Goal: Information Seeking & Learning: Compare options

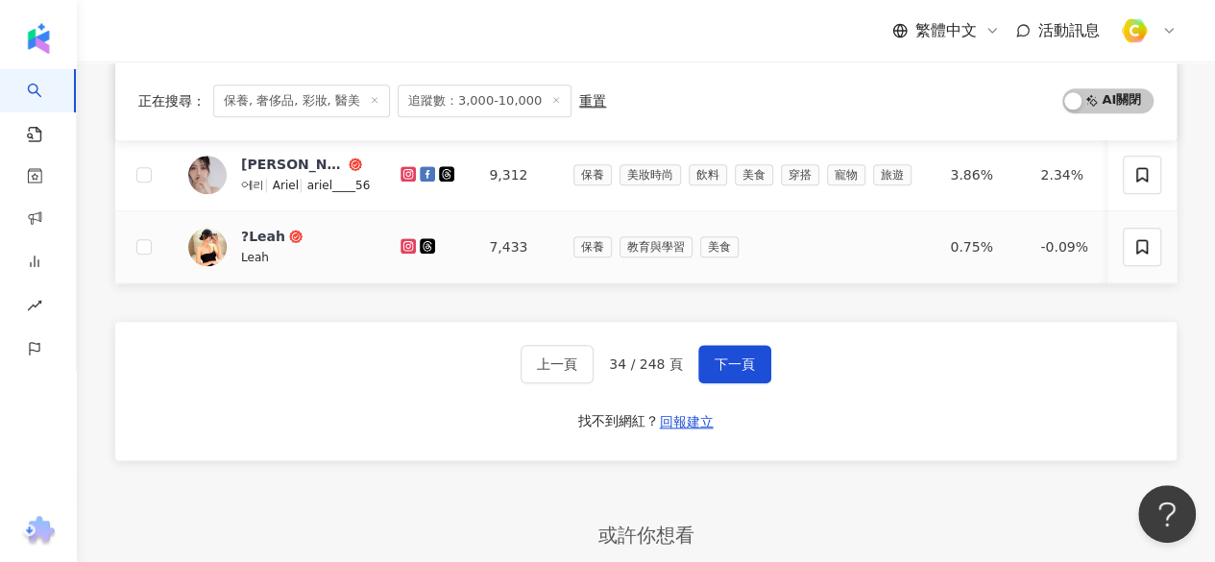
scroll to position [960, 0]
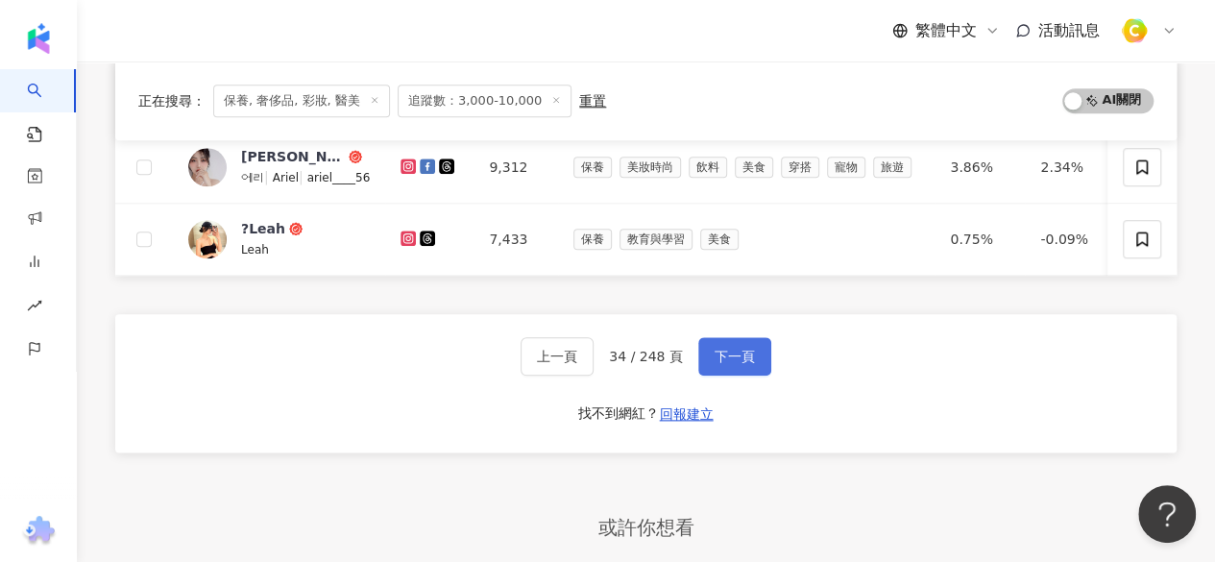
click at [714, 364] on span "下一頁" at bounding box center [734, 356] width 40 height 15
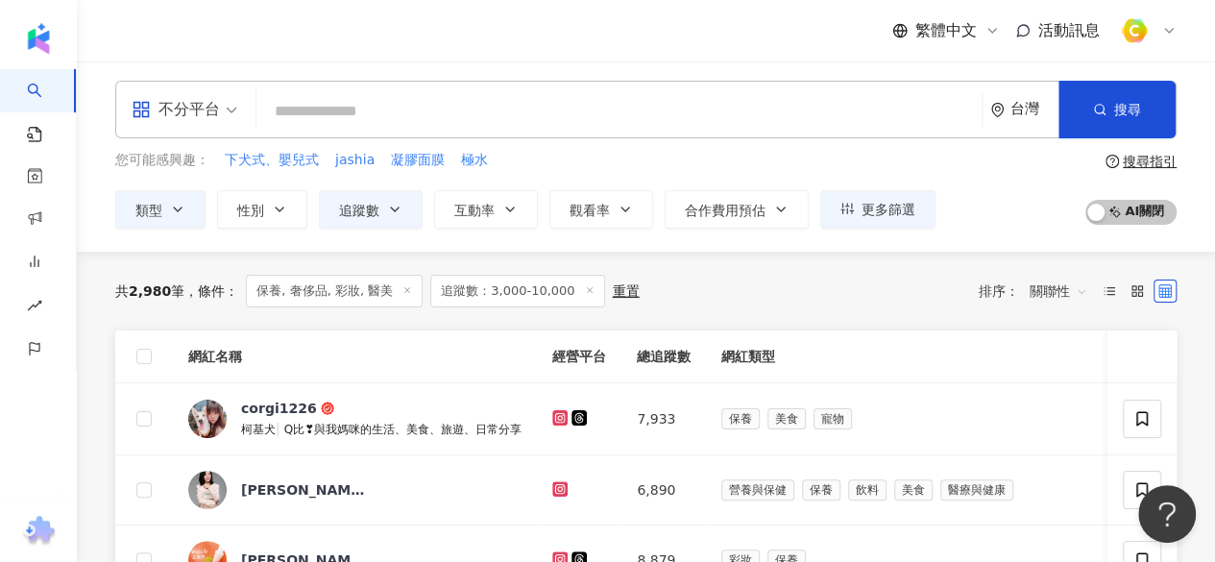
scroll to position [0, 0]
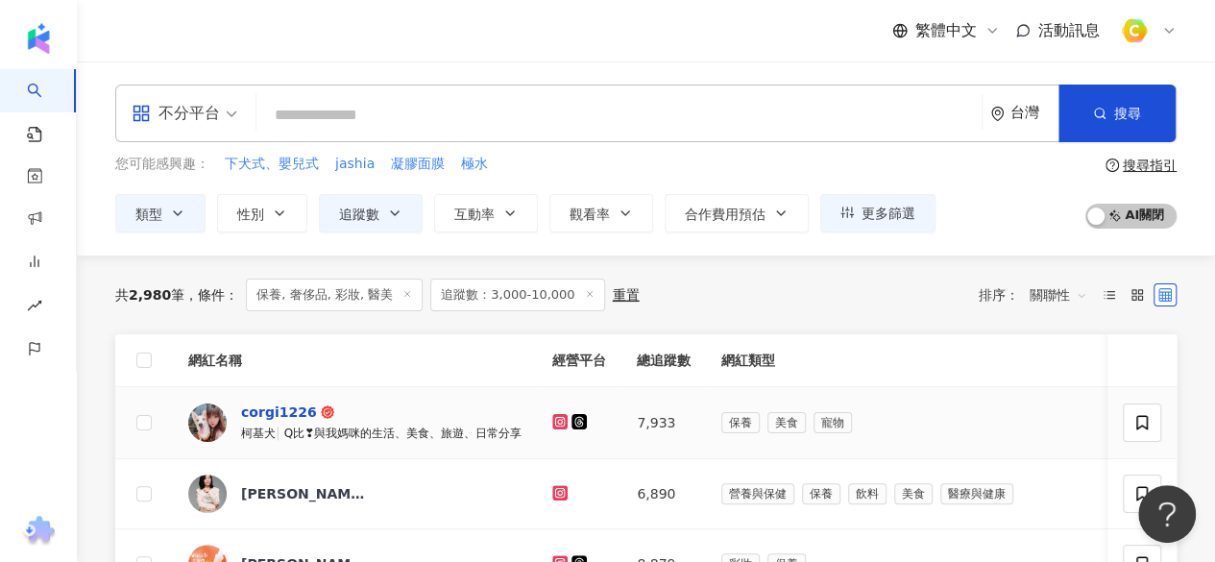
click at [287, 410] on div "corgi1226" at bounding box center [279, 411] width 76 height 19
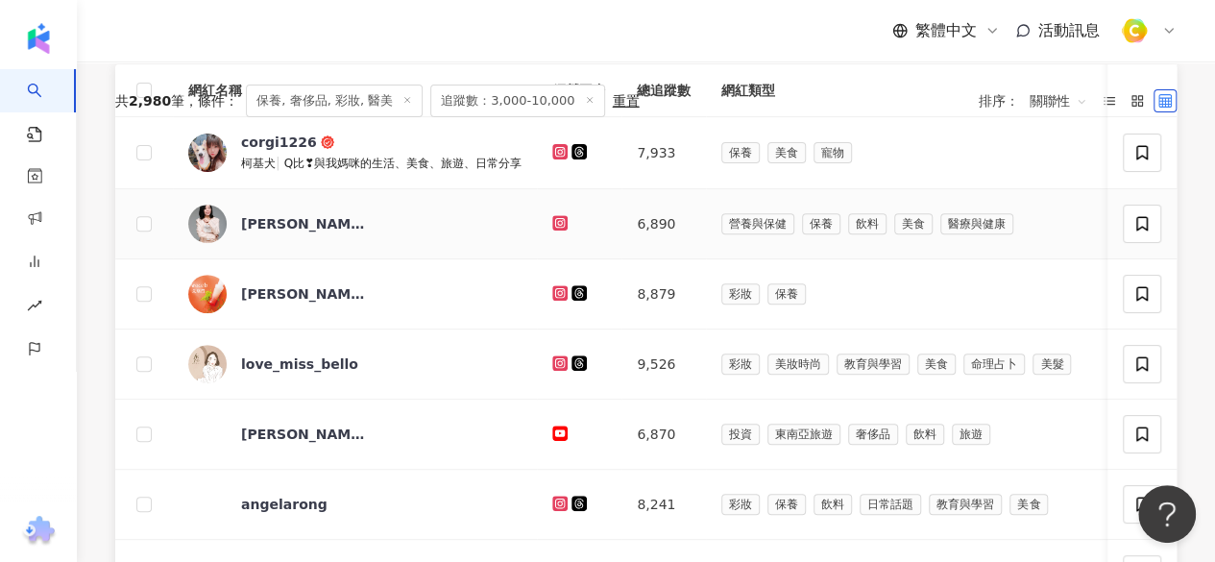
scroll to position [288, 0]
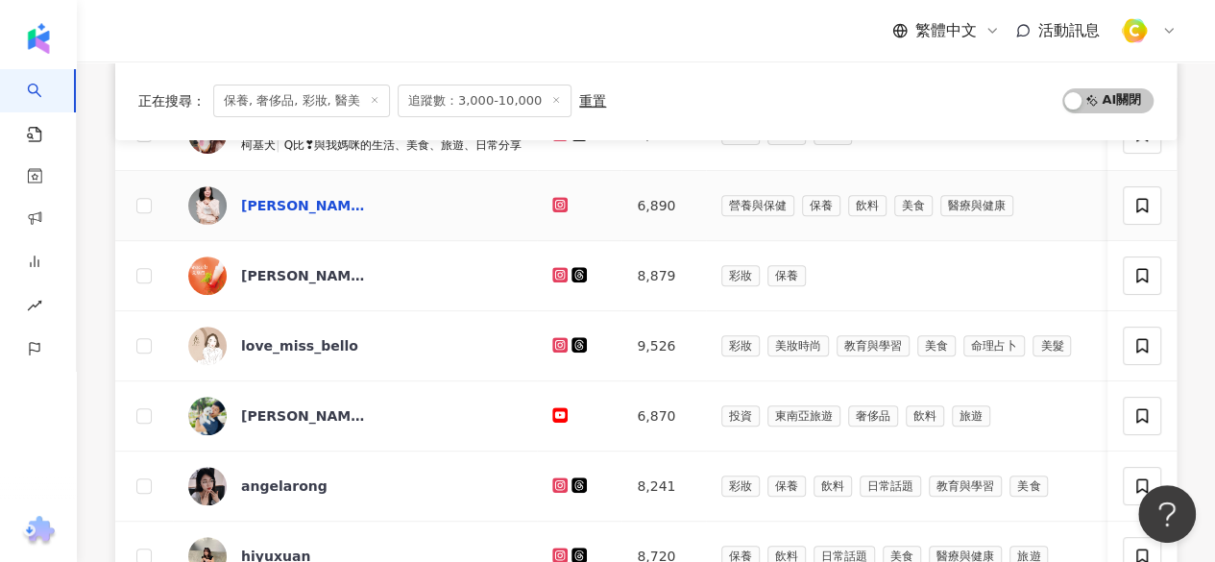
click at [259, 197] on div "陳小妞" at bounding box center [303, 205] width 125 height 19
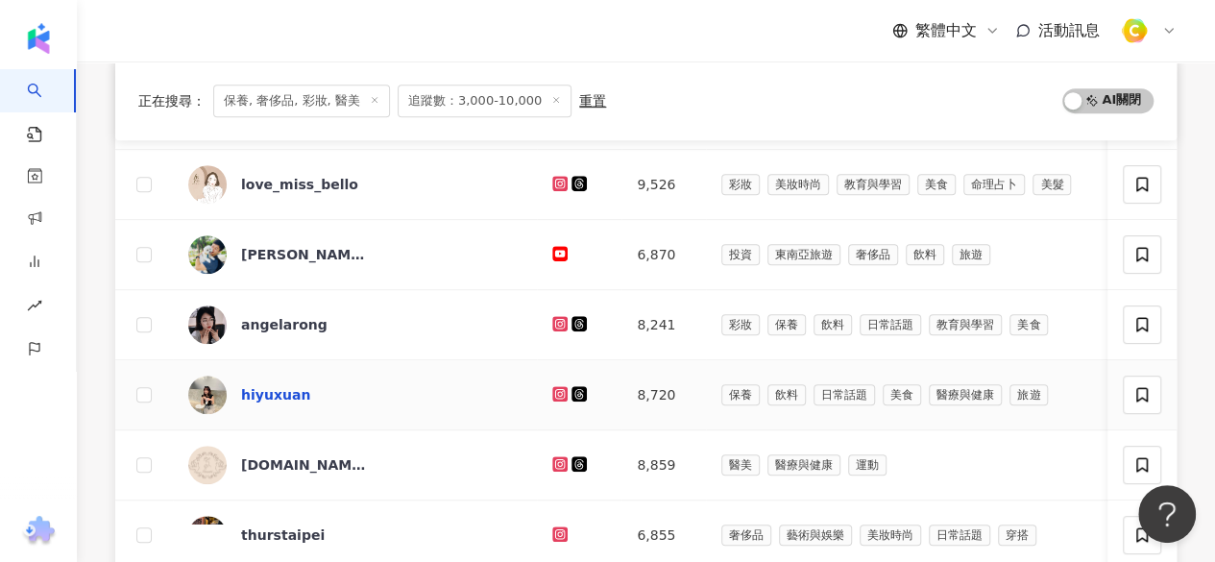
scroll to position [480, 0]
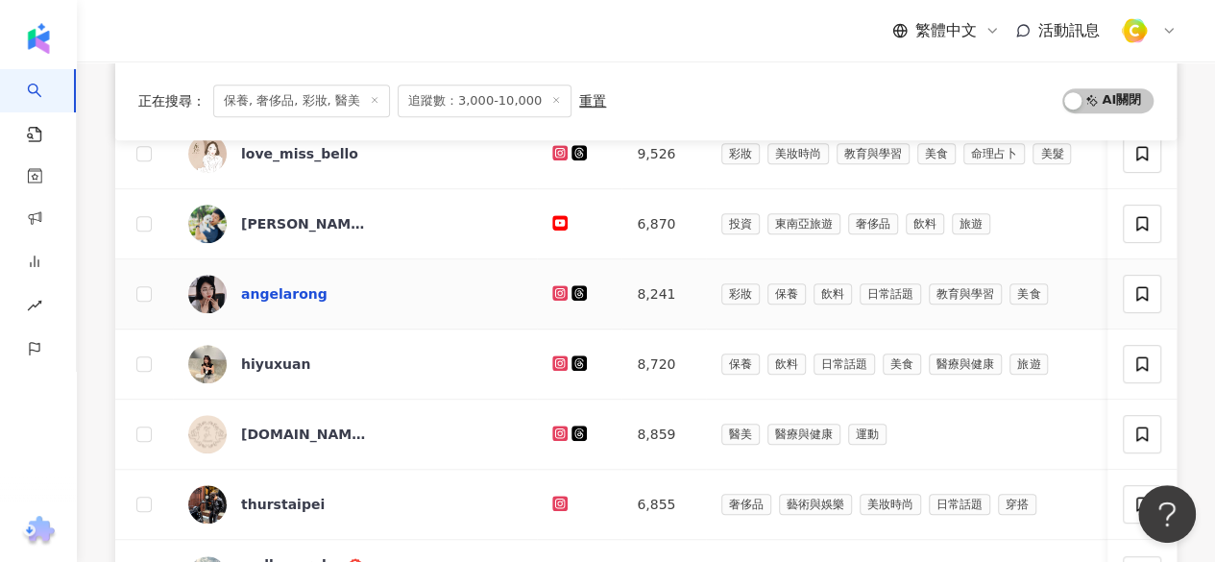
click at [308, 294] on div "angelarong" at bounding box center [284, 293] width 86 height 19
click at [290, 365] on div "hiyuxuan" at bounding box center [275, 363] width 69 height 19
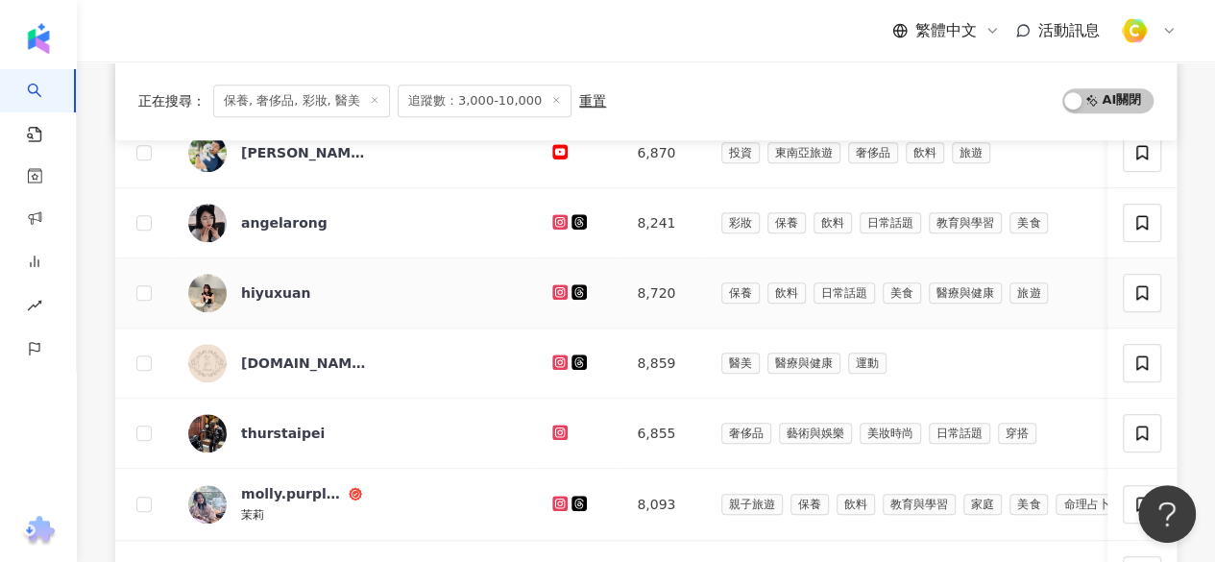
scroll to position [576, 0]
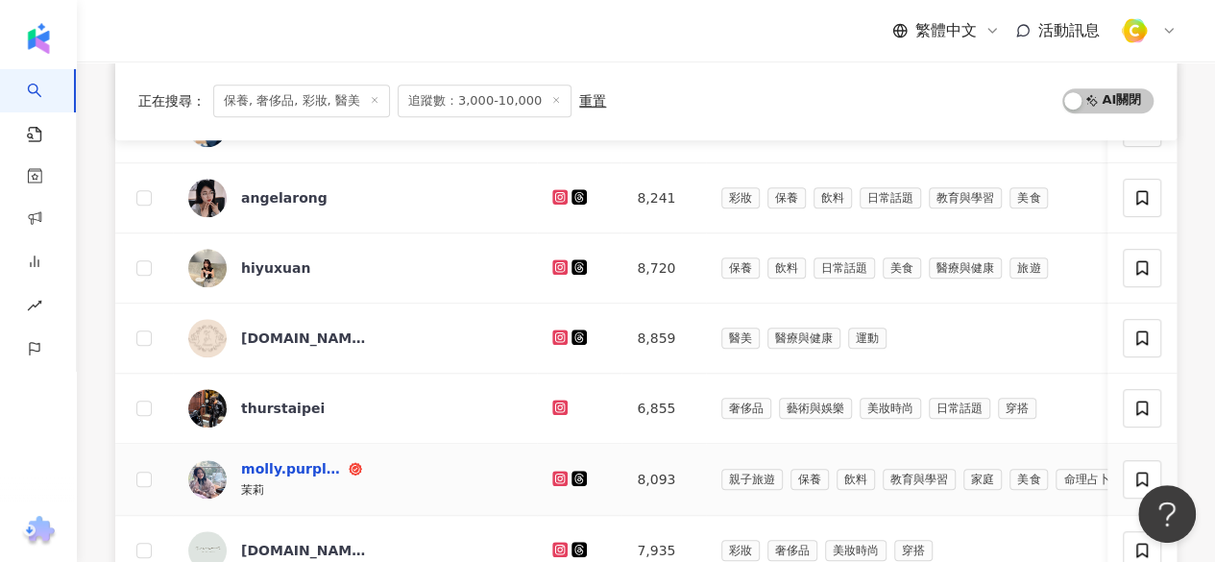
click at [295, 460] on div "molly.purple77" at bounding box center [293, 468] width 104 height 19
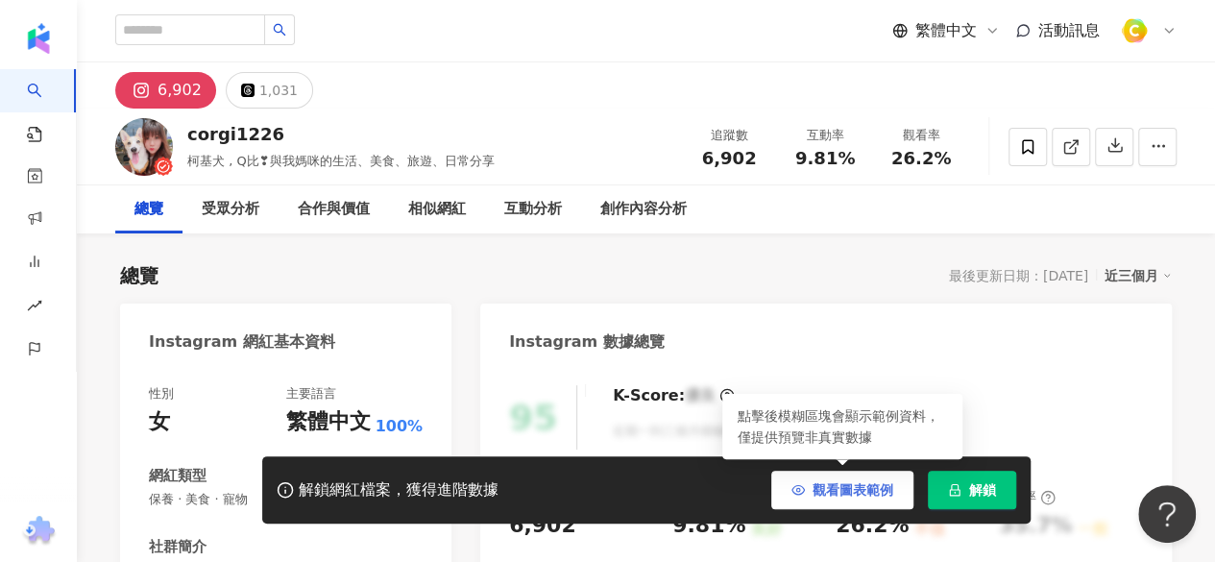
click at [838, 497] on span "觀看圖表範例" at bounding box center [852, 489] width 81 height 15
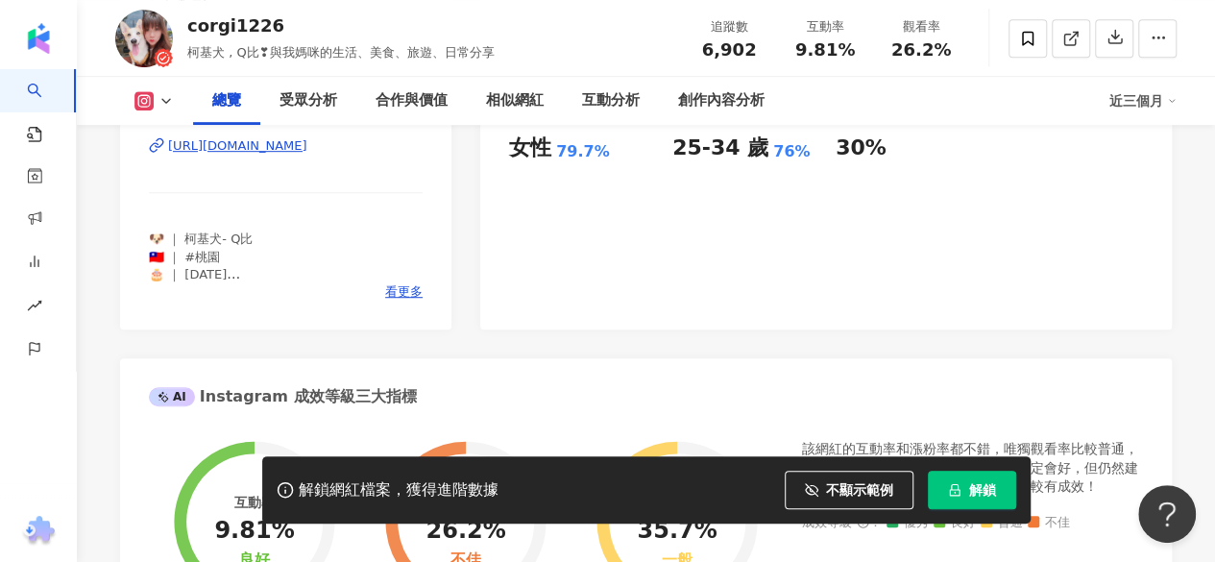
scroll to position [384, 0]
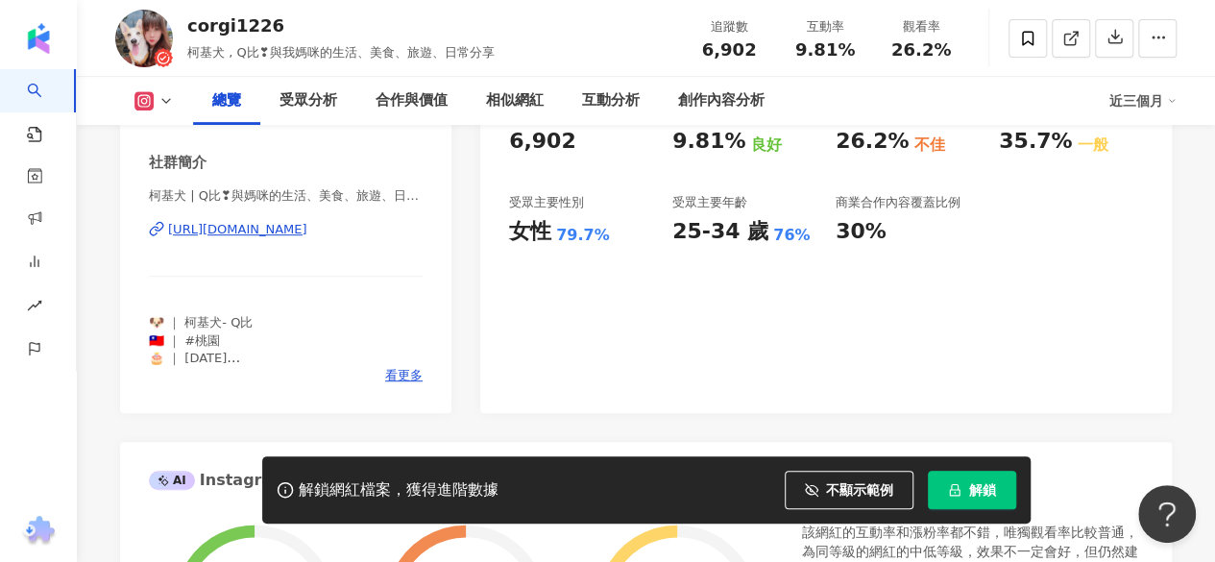
click at [307, 227] on div "https://www.instagram.com/corgi1226/" at bounding box center [237, 229] width 139 height 17
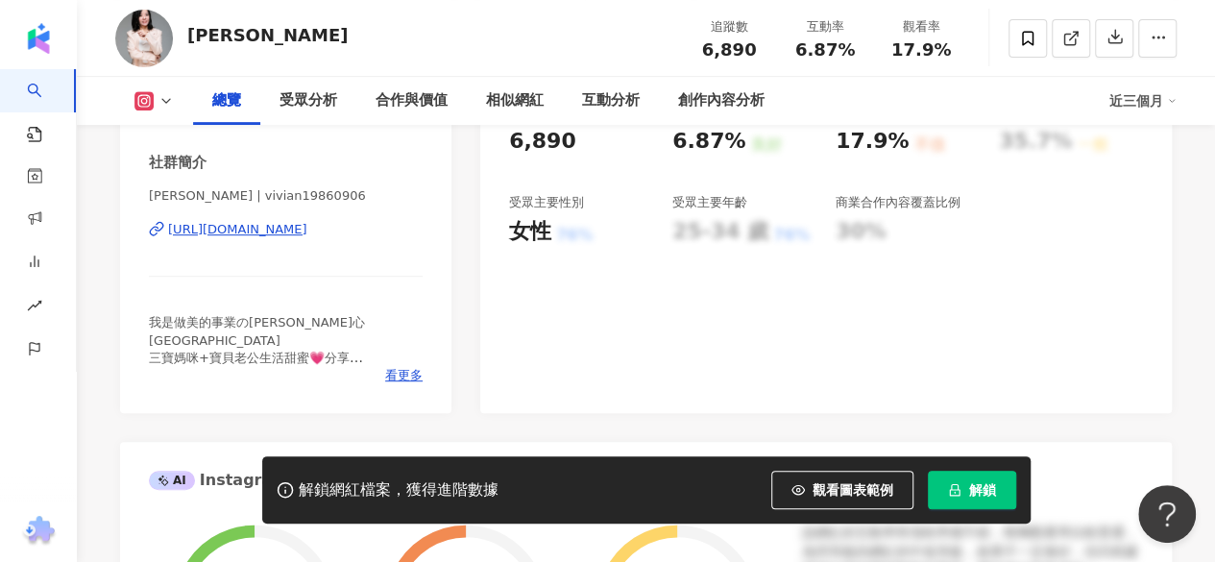
click at [307, 229] on div "https://www.instagram.com/vivian19860906/" at bounding box center [237, 229] width 139 height 17
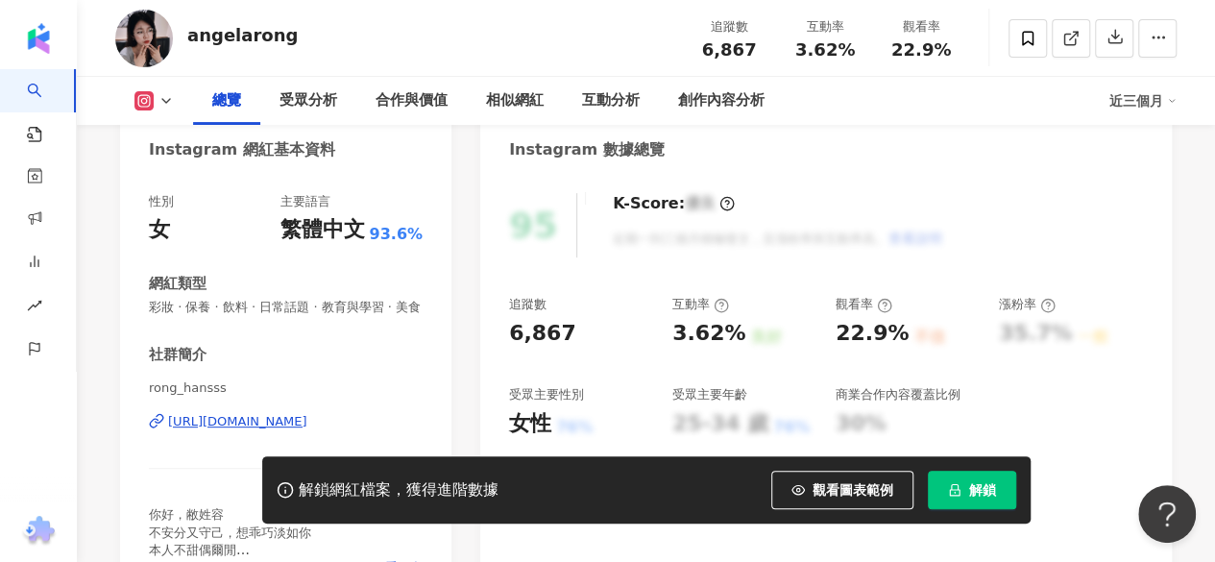
click at [307, 430] on div "https://www.instagram.com/rong_hansss/" at bounding box center [237, 421] width 139 height 17
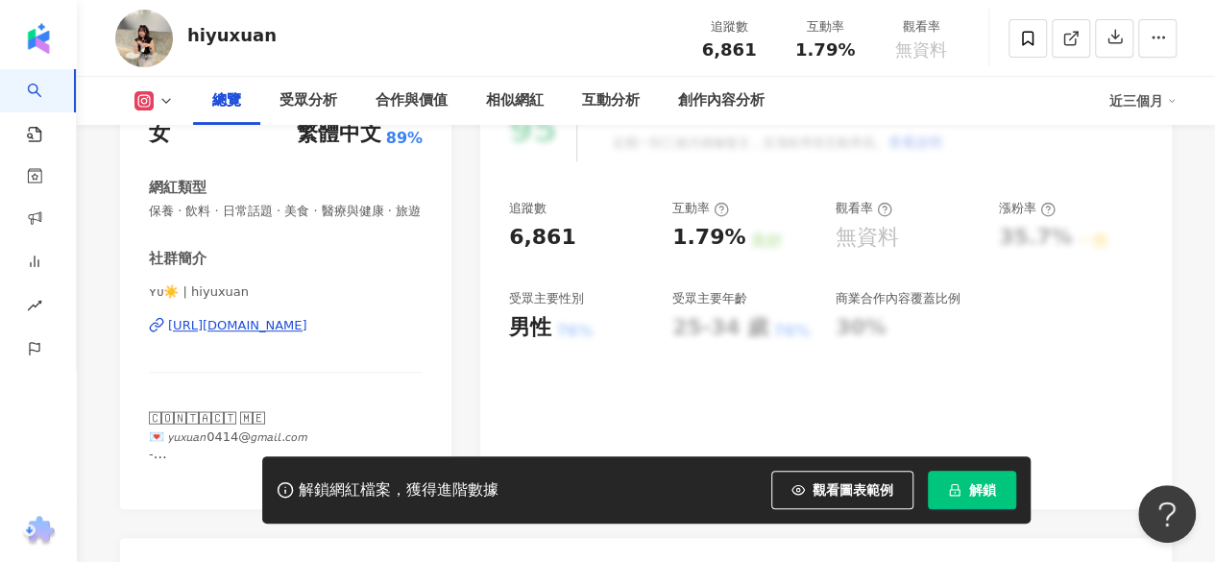
click at [300, 334] on div "[URL][DOMAIN_NAME]" at bounding box center [237, 325] width 139 height 17
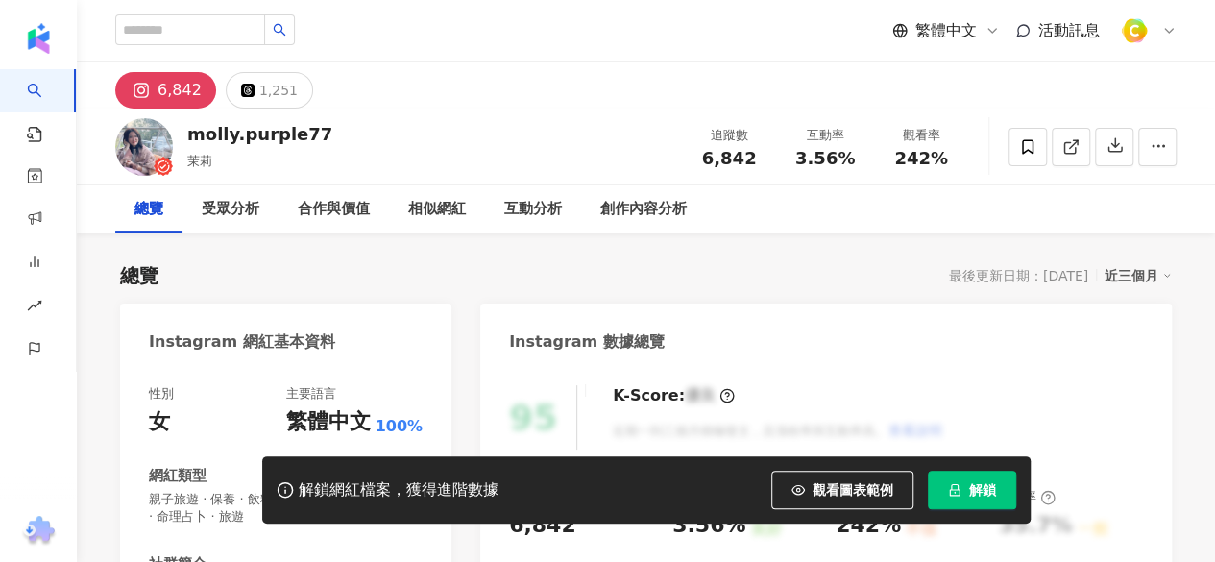
scroll to position [192, 0]
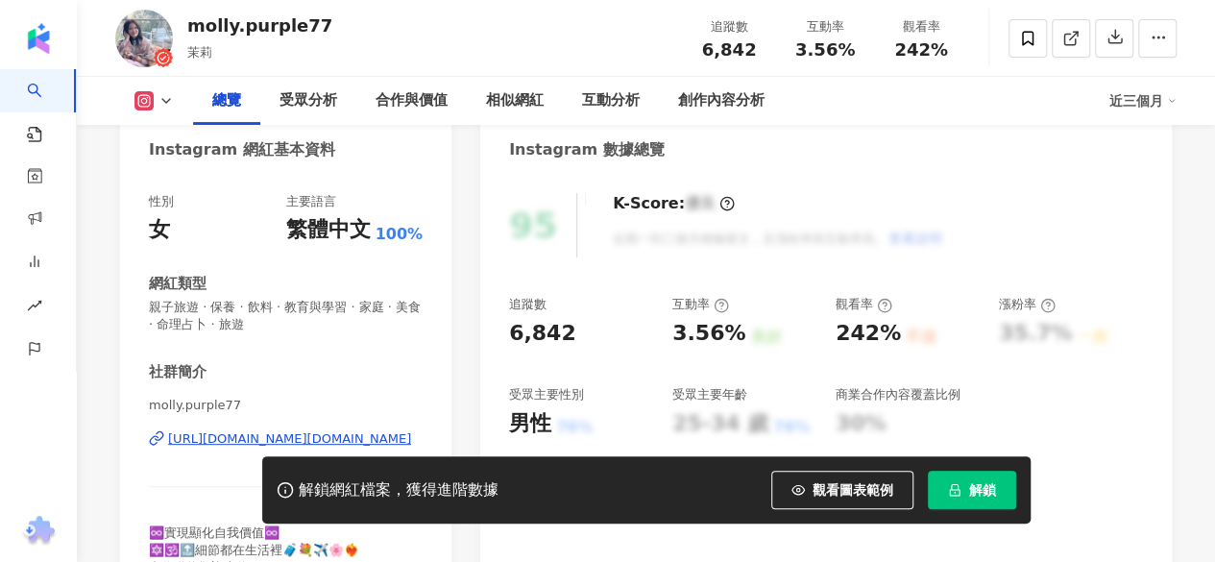
click at [319, 440] on div "[URL][DOMAIN_NAME][DOMAIN_NAME]" at bounding box center [289, 438] width 243 height 17
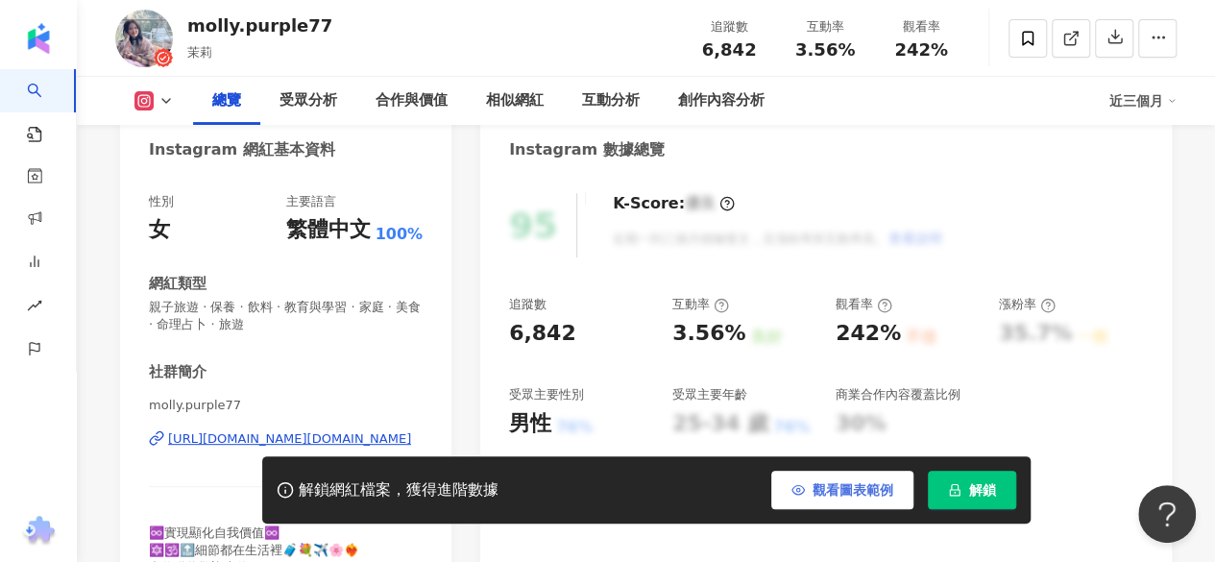
click at [864, 492] on span "觀看圖表範例" at bounding box center [852, 489] width 81 height 15
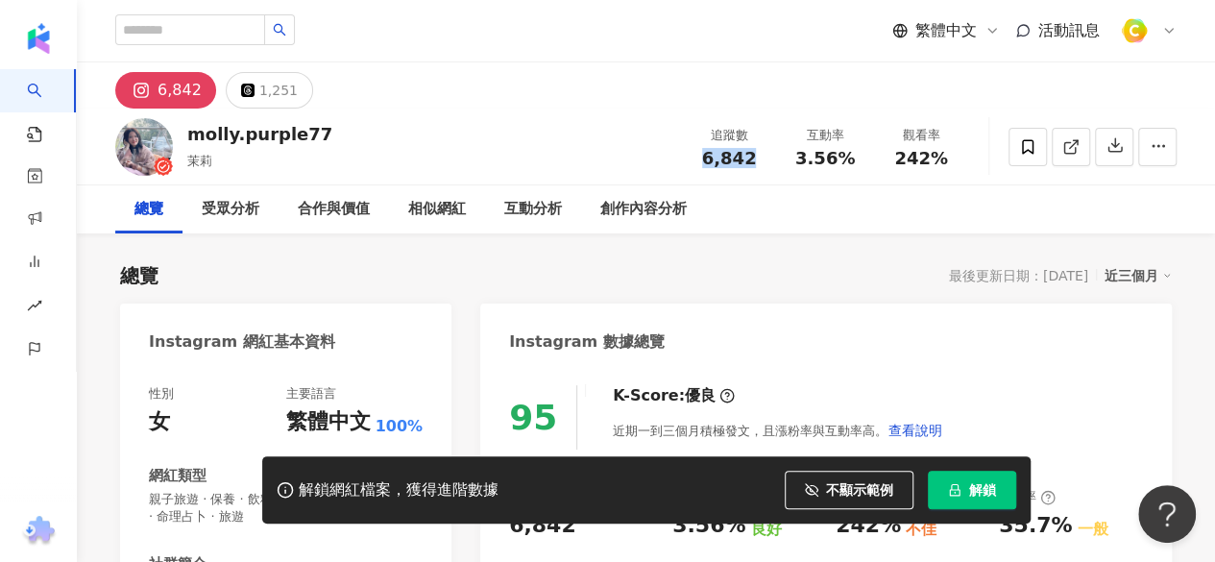
drag, startPoint x: 707, startPoint y: 160, endPoint x: 747, endPoint y: 172, distance: 41.9
click at [747, 172] on div "追蹤數 6,842 互動率 3.56% 觀看率 242%" at bounding box center [825, 146] width 288 height 57
copy span "6,842"
drag, startPoint x: 187, startPoint y: 158, endPoint x: 218, endPoint y: 158, distance: 30.7
click at [218, 158] on div "茉莉" at bounding box center [259, 161] width 145 height 19
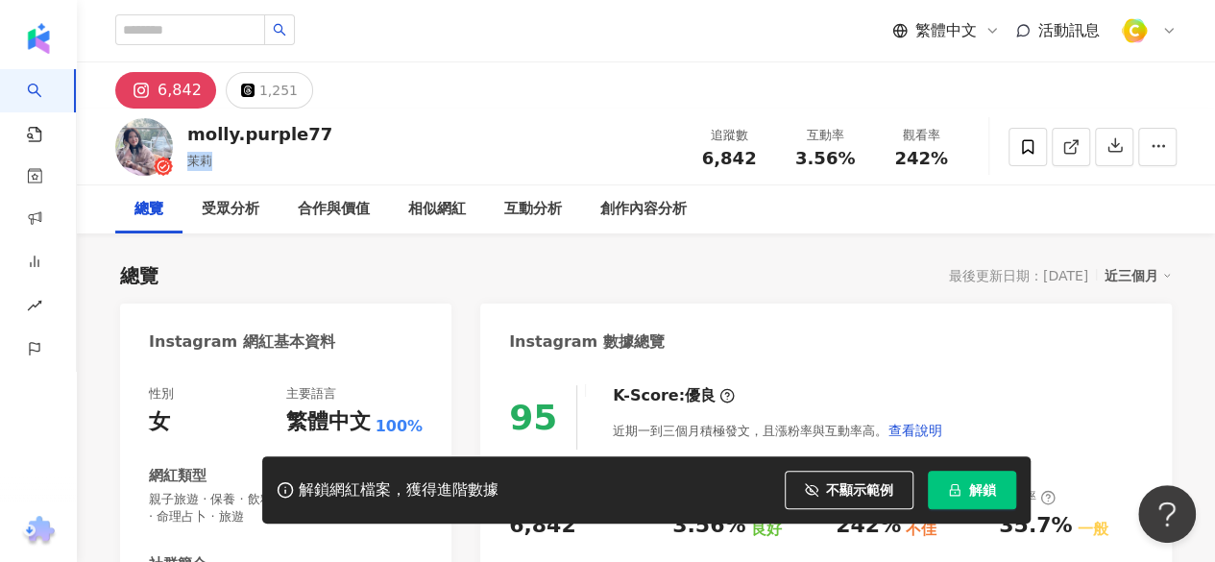
copy span "茉莉"
drag, startPoint x: 709, startPoint y: 157, endPoint x: 757, endPoint y: 153, distance: 48.2
click at [757, 153] on div "6,842" at bounding box center [728, 158] width 73 height 19
copy span "6,842"
click at [858, 155] on div "3.56%" at bounding box center [824, 158] width 73 height 19
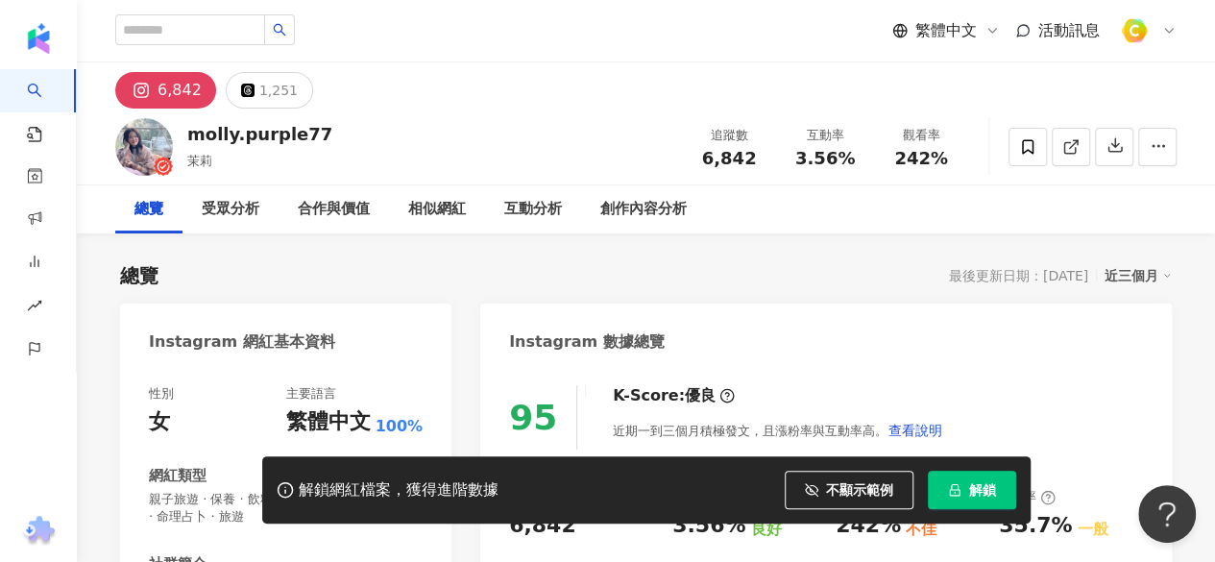
click at [796, 151] on div "3.56%" at bounding box center [824, 158] width 73 height 19
drag, startPoint x: 798, startPoint y: 157, endPoint x: 868, endPoint y: 162, distance: 70.3
click at [868, 162] on div "互動率 3.56%" at bounding box center [825, 146] width 96 height 41
copy span "3.56%"
drag, startPoint x: 900, startPoint y: 157, endPoint x: 969, endPoint y: 163, distance: 69.5
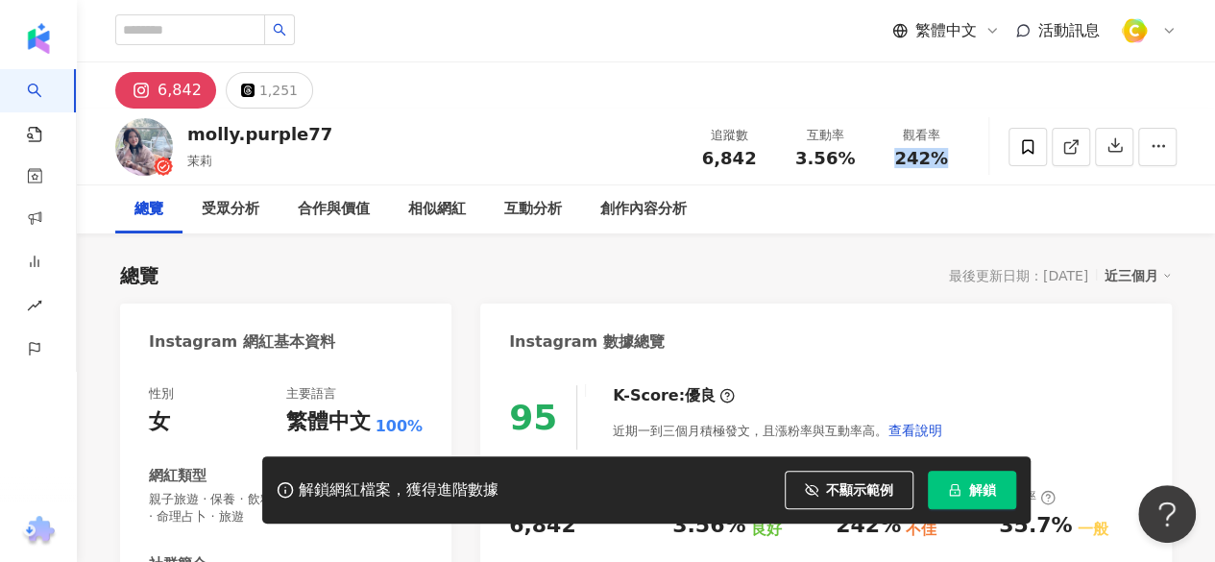
click at [969, 163] on div "molly.purple77 茉莉 追蹤數 6,842 互動率 3.56% 觀看率 242%" at bounding box center [646, 147] width 1138 height 76
copy span "242%"
